Goal: Task Accomplishment & Management: Complete application form

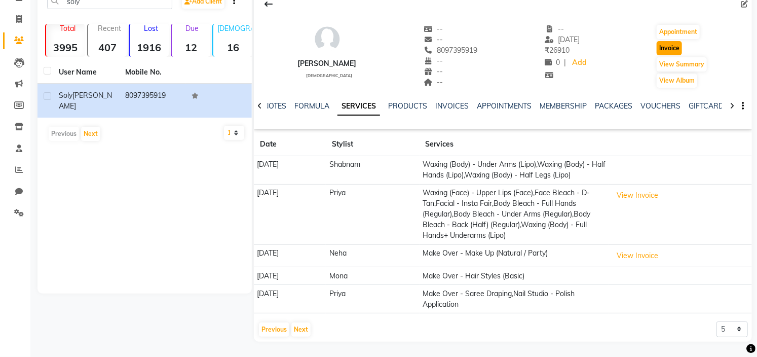
drag, startPoint x: 0, startPoint y: 0, endPoint x: 669, endPoint y: 28, distance: 669.6
click at [669, 41] on button "Invoice" at bounding box center [668, 48] width 25 height 14
select select "service"
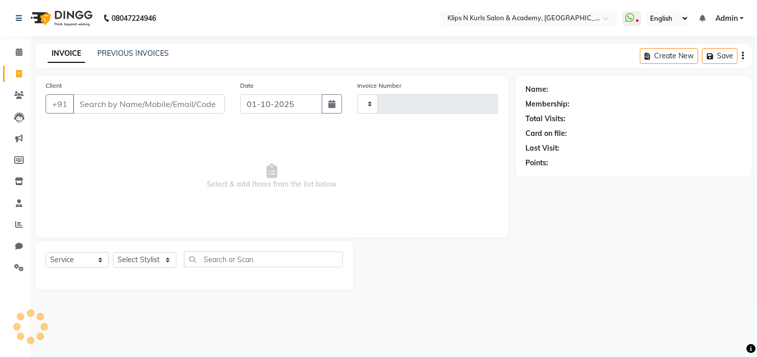
type input "1554"
select select "124"
type input "8097395919"
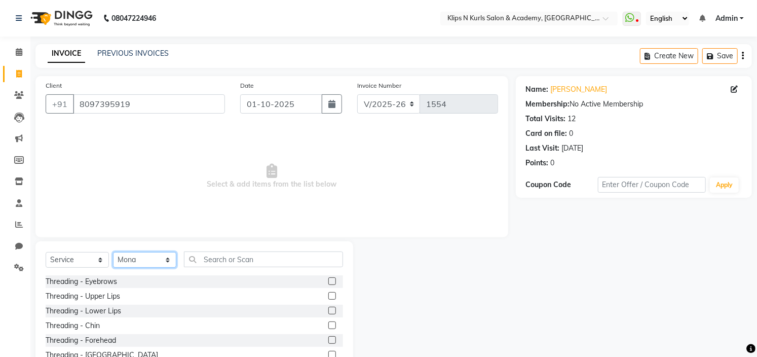
click at [140, 263] on select "Select Stylist Chandani Front Desk [PERSON_NAME] [PERSON_NAME] Neha Pooja [PERS…" at bounding box center [144, 260] width 63 height 16
select select "86065"
click at [113, 252] on select "Select Stylist Chandani Front Desk [PERSON_NAME] [PERSON_NAME] Neha Pooja [PERS…" at bounding box center [144, 260] width 63 height 16
click at [328, 279] on label at bounding box center [332, 281] width 8 height 8
click at [328, 279] on input "checkbox" at bounding box center [331, 281] width 7 height 7
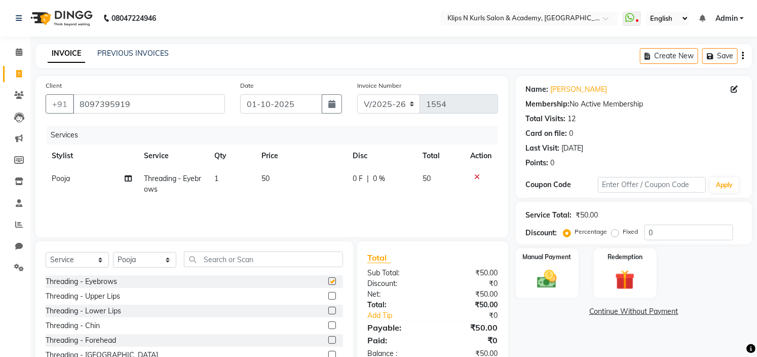
checkbox input "false"
click at [328, 297] on label at bounding box center [332, 296] width 8 height 8
click at [328, 297] on input "checkbox" at bounding box center [331, 296] width 7 height 7
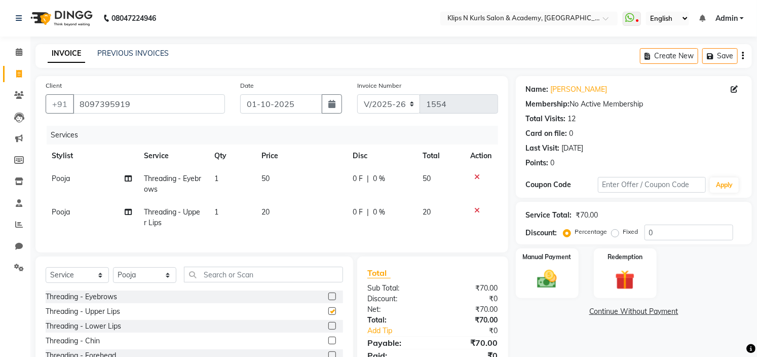
checkbox input "false"
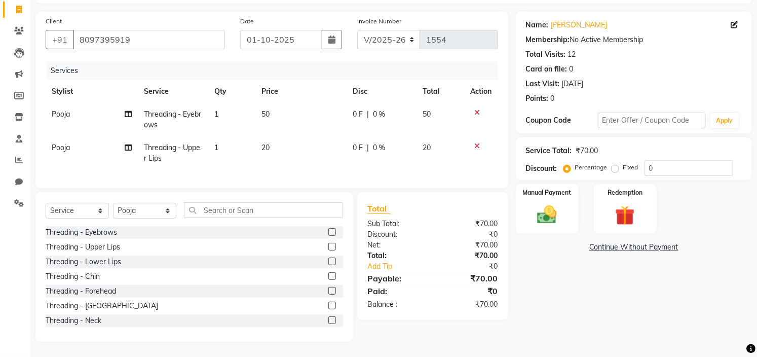
scroll to position [72, 0]
click at [224, 208] on input "text" at bounding box center [263, 210] width 159 height 16
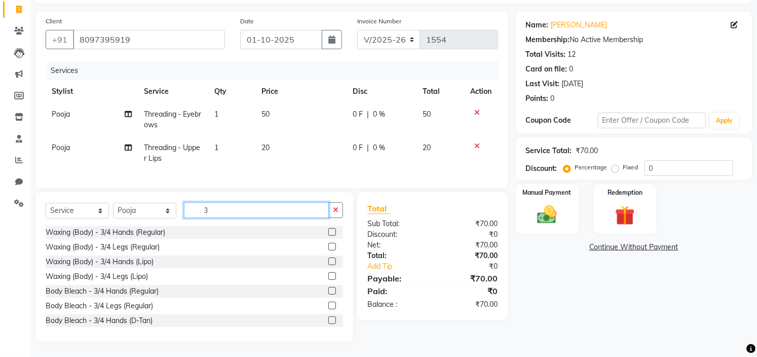
type input "3"
click at [328, 261] on label at bounding box center [332, 261] width 8 height 8
click at [328, 261] on input "checkbox" at bounding box center [331, 261] width 7 height 7
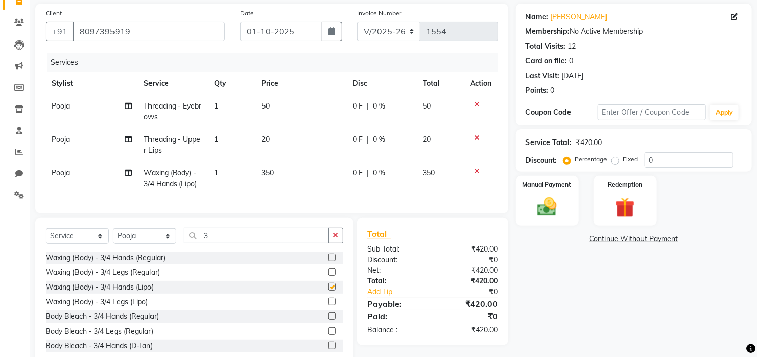
checkbox input "false"
click at [130, 173] on icon at bounding box center [128, 172] width 7 height 7
select select "86065"
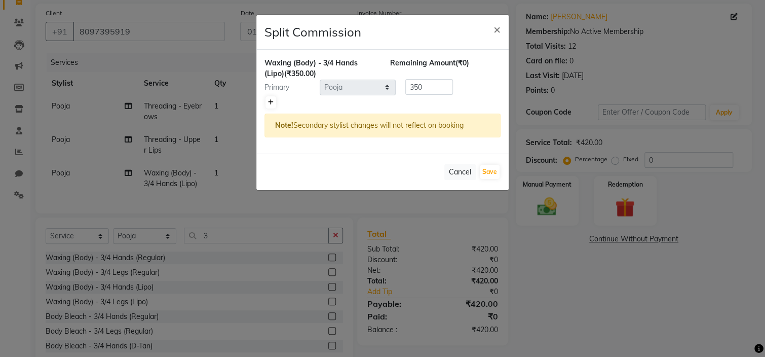
click at [268, 101] on icon at bounding box center [271, 102] width 6 height 6
type input "175"
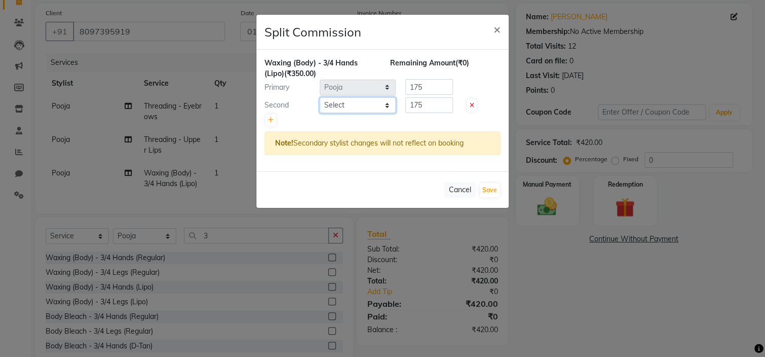
click at [339, 103] on select "Select Chandani Front Desk [PERSON_NAME] [PERSON_NAME] Neha Pooja [PERSON_NAME]" at bounding box center [358, 105] width 76 height 16
select select "84310"
click at [320, 97] on select "Select Chandani Front Desk [PERSON_NAME] [PERSON_NAME] Neha Pooja [PERSON_NAME]" at bounding box center [358, 105] width 76 height 16
click at [493, 188] on button "Save" at bounding box center [490, 190] width 20 height 14
select select "Select"
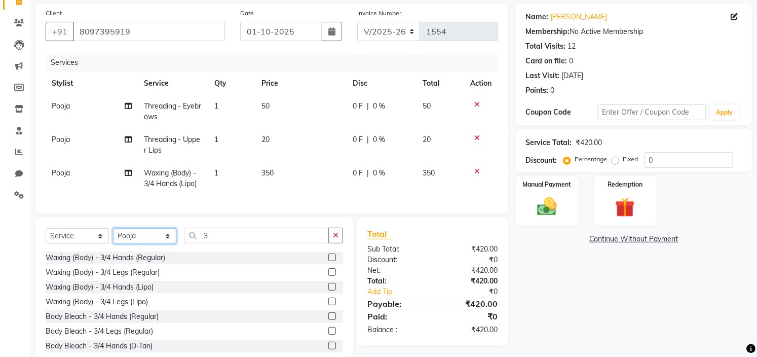
click at [150, 244] on select "Select Stylist Chandani Front Desk [PERSON_NAME] [PERSON_NAME] Neha Pooja [PERS…" at bounding box center [144, 236] width 63 height 16
select select "84310"
click at [113, 236] on select "Select Stylist Chandani Front Desk [PERSON_NAME] [PERSON_NAME] Neha Pooja [PERS…" at bounding box center [144, 236] width 63 height 16
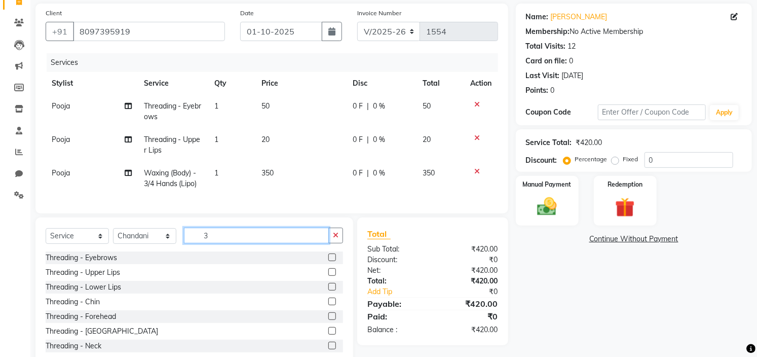
click at [229, 243] on input "3" at bounding box center [256, 235] width 145 height 16
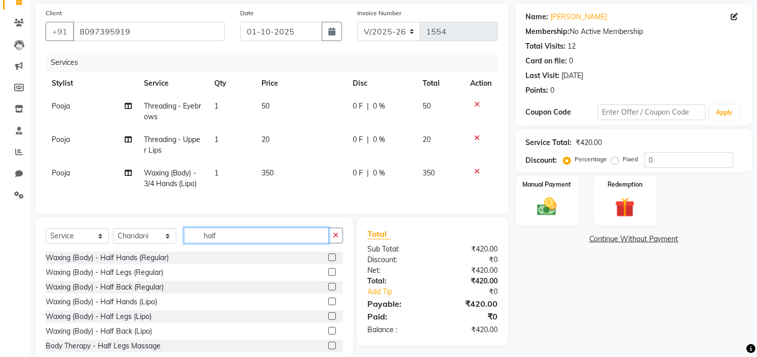
type input "half"
click at [328, 320] on label at bounding box center [332, 316] width 8 height 8
click at [328, 320] on input "checkbox" at bounding box center [331, 316] width 7 height 7
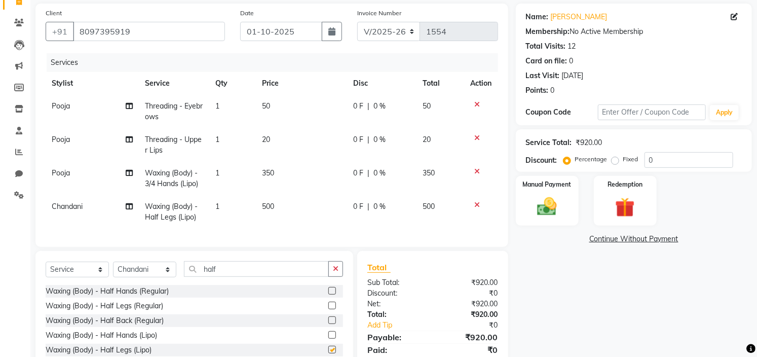
checkbox input "false"
click at [129, 208] on icon at bounding box center [129, 206] width 7 height 7
select select "84310"
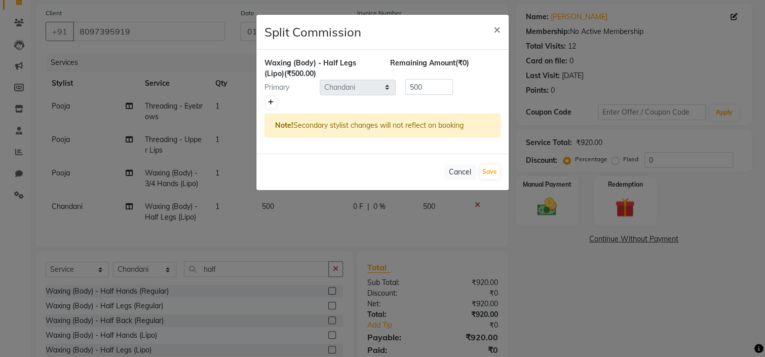
click at [270, 99] on icon at bounding box center [271, 102] width 6 height 6
type input "250"
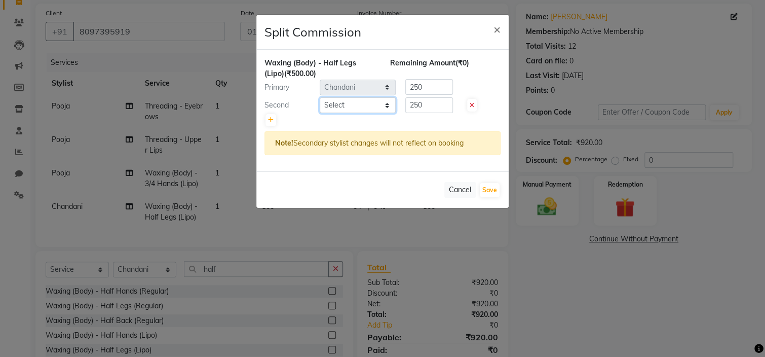
click at [330, 103] on select "Select Chandani Front Desk [PERSON_NAME] [PERSON_NAME] Neha Pooja [PERSON_NAME]" at bounding box center [358, 105] width 76 height 16
select select "86065"
click at [320, 97] on select "Select Chandani Front Desk [PERSON_NAME] [PERSON_NAME] Neha Pooja [PERSON_NAME]" at bounding box center [358, 105] width 76 height 16
click at [487, 184] on button "Save" at bounding box center [490, 190] width 20 height 14
select select "Select"
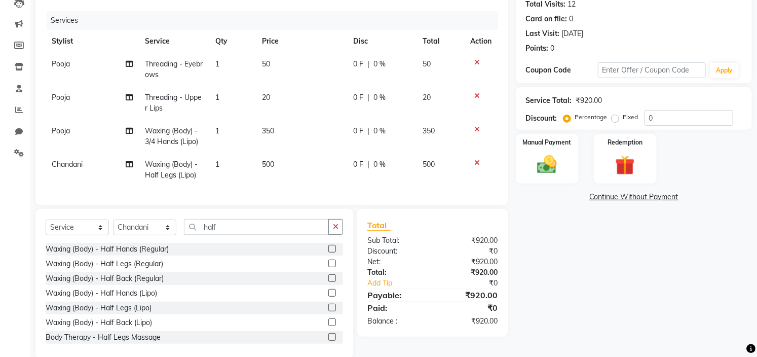
scroll to position [139, 0]
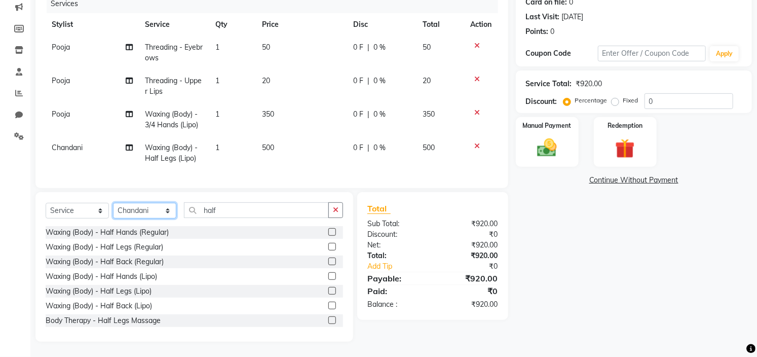
click at [134, 204] on select "Select Stylist Chandani Front Desk [PERSON_NAME] [PERSON_NAME] Neha Pooja [PERS…" at bounding box center [144, 211] width 63 height 16
select select "86065"
click at [113, 203] on select "Select Stylist Chandani Front Desk [PERSON_NAME] [PERSON_NAME] Neha Pooja [PERS…" at bounding box center [144, 211] width 63 height 16
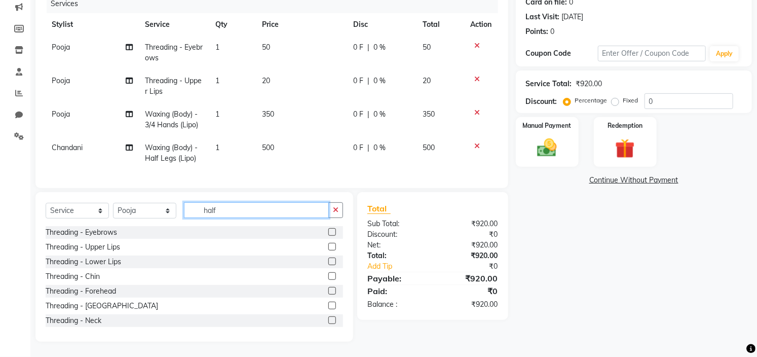
click at [233, 207] on input "half" at bounding box center [256, 210] width 145 height 16
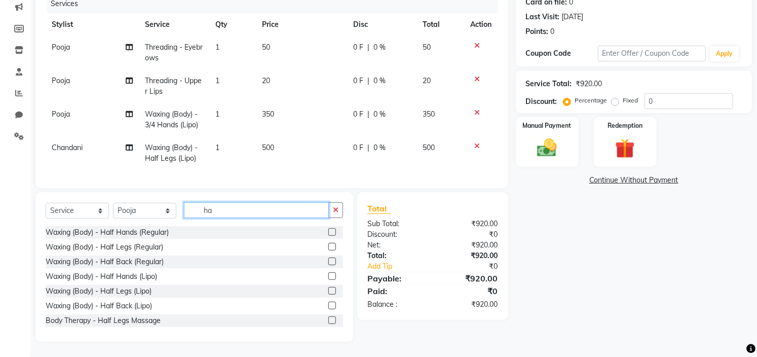
type input "h"
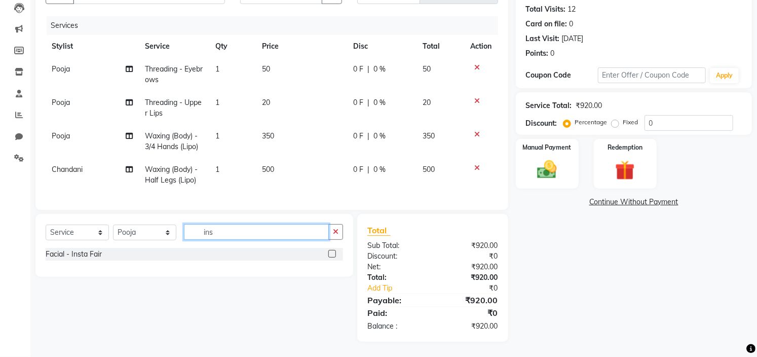
scroll to position [118, 0]
type input "insta"
click at [332, 253] on label at bounding box center [332, 254] width 8 height 8
click at [332, 253] on input "checkbox" at bounding box center [331, 254] width 7 height 7
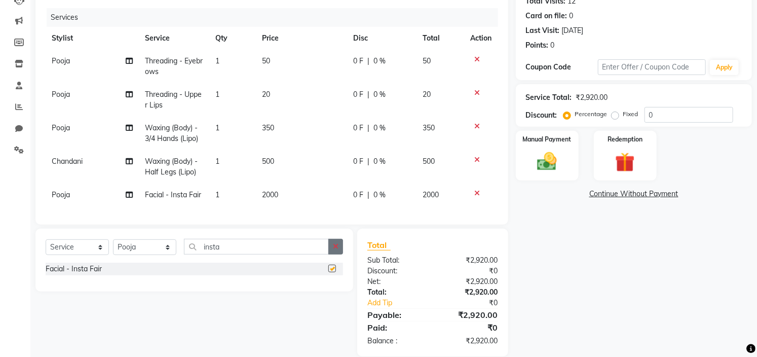
checkbox input "false"
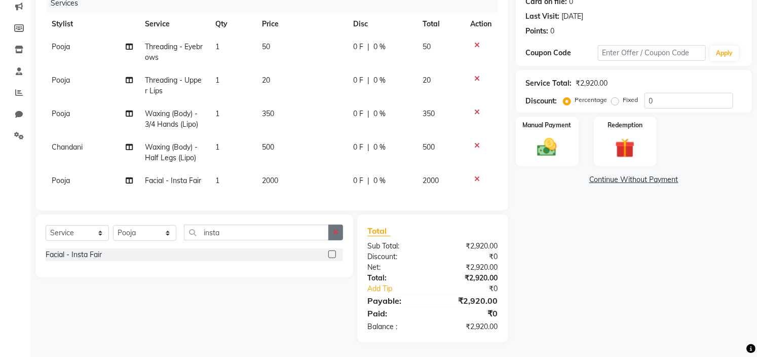
scroll to position [140, 0]
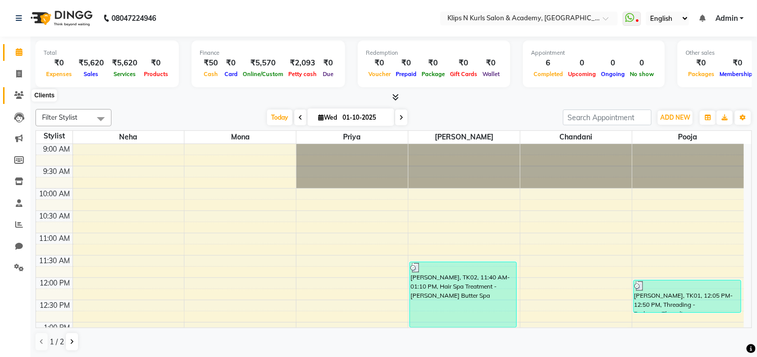
click at [12, 96] on span at bounding box center [19, 96] width 18 height 12
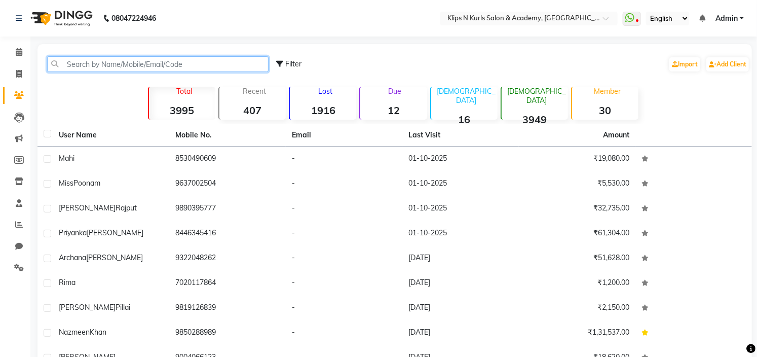
click at [98, 67] on input "text" at bounding box center [157, 64] width 221 height 16
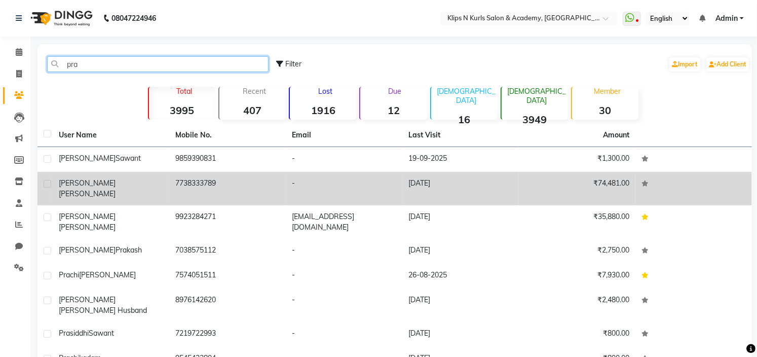
type input "pra"
click at [89, 189] on span "[PERSON_NAME]" at bounding box center [87, 193] width 57 height 9
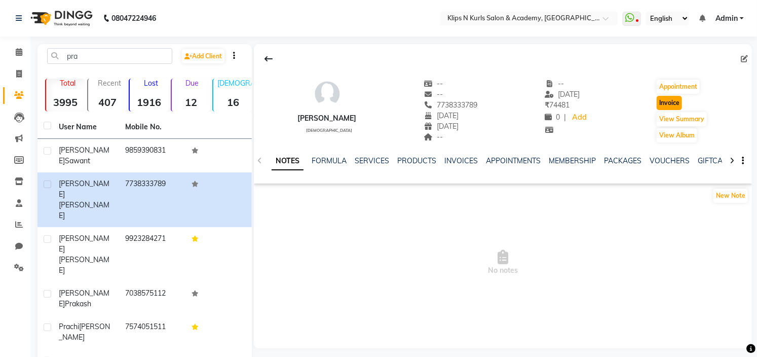
click at [671, 99] on button "Invoice" at bounding box center [668, 103] width 25 height 14
select select "124"
select select "service"
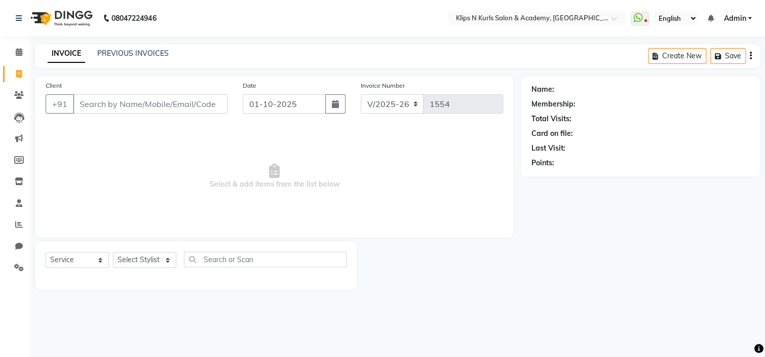
type input "7738333789"
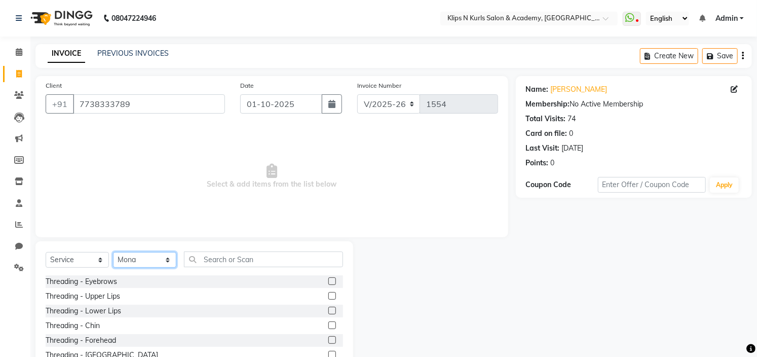
click at [128, 261] on select "Select Stylist Chandani Front Desk [PERSON_NAME] [PERSON_NAME] Neha Pooja [PERS…" at bounding box center [144, 260] width 63 height 16
select select "92269"
click at [113, 252] on select "Select Stylist Chandani Front Desk [PERSON_NAME] [PERSON_NAME] Neha Pooja [PERS…" at bounding box center [144, 260] width 63 height 16
click at [229, 264] on input "text" at bounding box center [263, 259] width 159 height 16
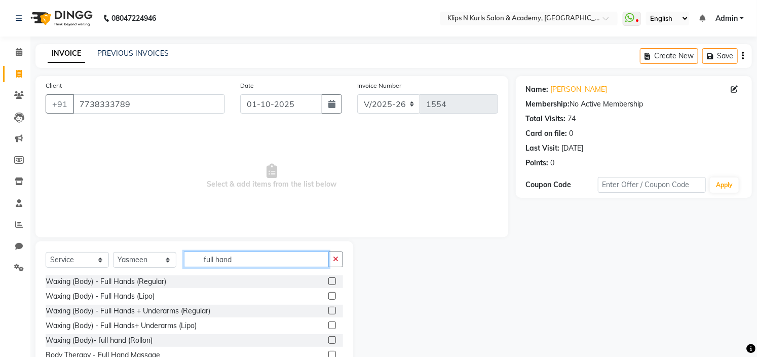
type input "full hand"
click at [328, 326] on label at bounding box center [332, 325] width 8 height 8
click at [328, 326] on input "checkbox" at bounding box center [331, 325] width 7 height 7
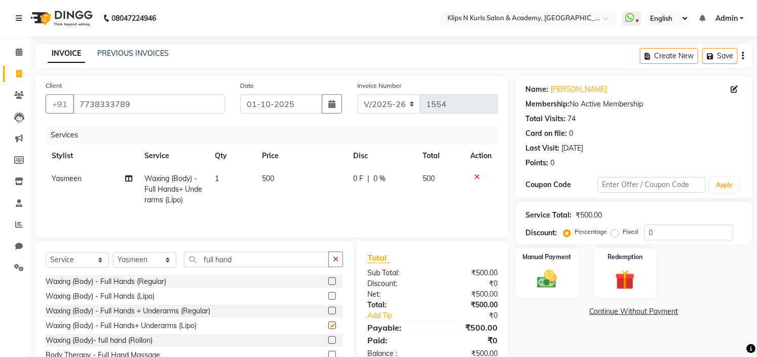
checkbox input "false"
click at [128, 181] on icon at bounding box center [128, 178] width 7 height 7
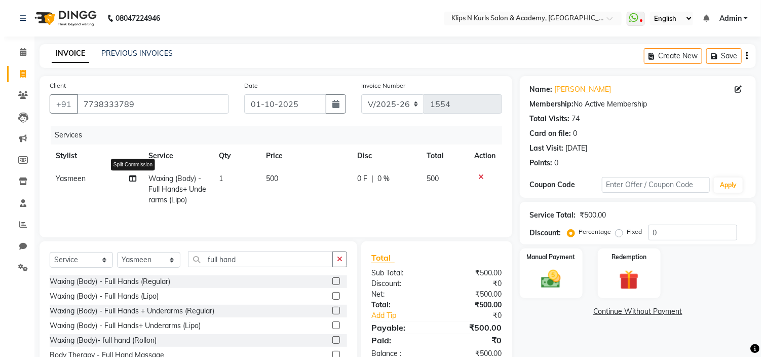
select select "92269"
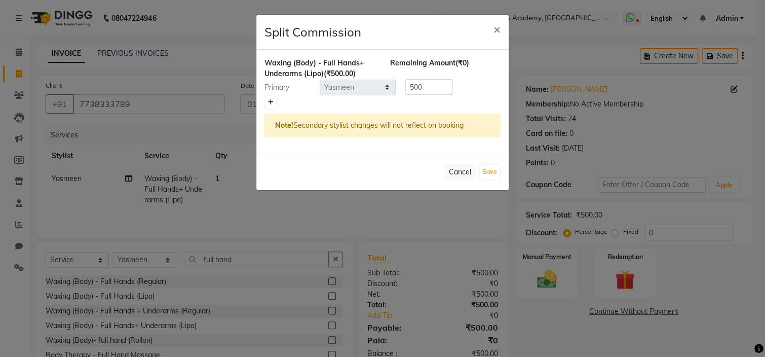
click at [270, 96] on link at bounding box center [270, 102] width 11 height 12
type input "250"
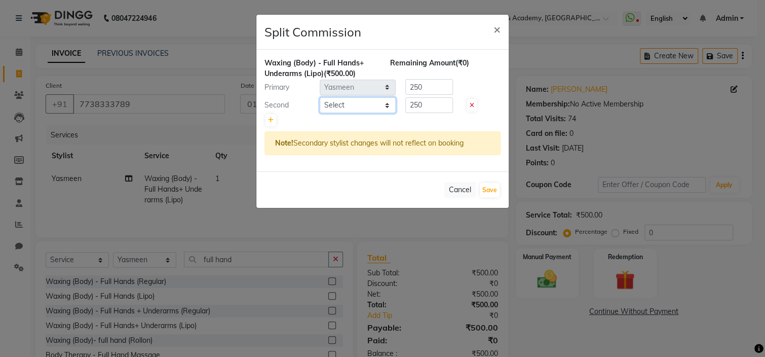
click at [332, 107] on select "Select Chandani Front Desk [PERSON_NAME] [PERSON_NAME] Neha Pooja [PERSON_NAME]" at bounding box center [358, 105] width 76 height 16
select select "19587"
click at [320, 97] on select "Select Chandani Front Desk [PERSON_NAME] [PERSON_NAME] Neha Pooja [PERSON_NAME]" at bounding box center [358, 105] width 76 height 16
click at [435, 88] on input "250" at bounding box center [429, 87] width 48 height 16
type input "2"
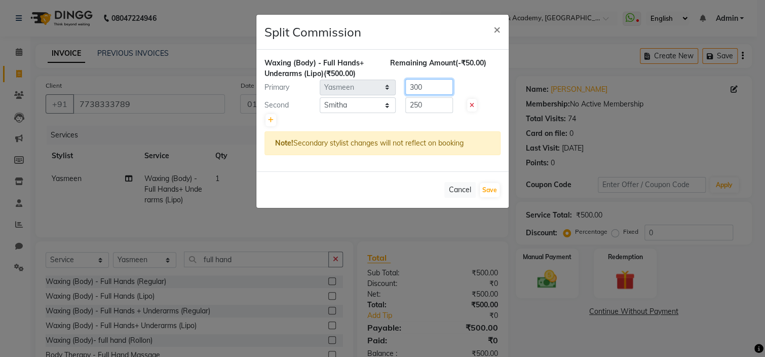
type input "300"
click at [451, 101] on input "250" at bounding box center [429, 105] width 48 height 16
type input "200"
click at [489, 188] on button "Save" at bounding box center [490, 190] width 20 height 14
select select "Select"
